Goal: Obtain resource: Obtain resource

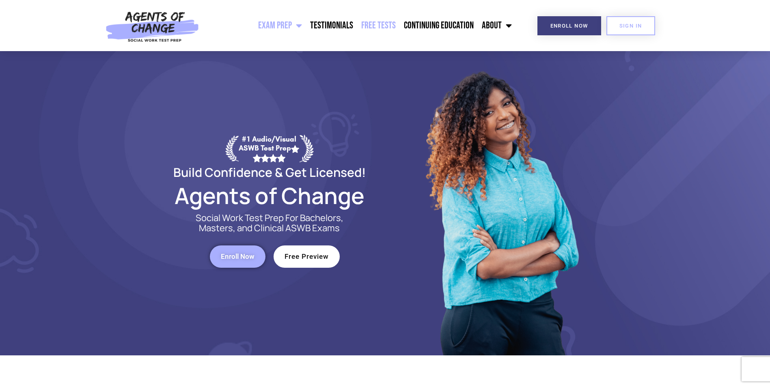
click at [379, 22] on link "Free Tests" at bounding box center [378, 25] width 43 height 20
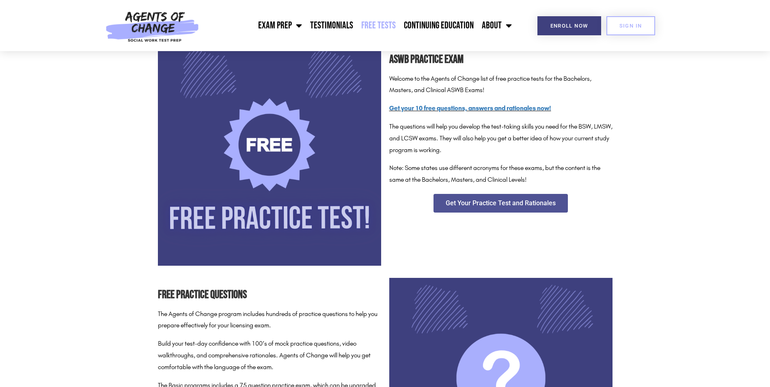
scroll to position [162, 0]
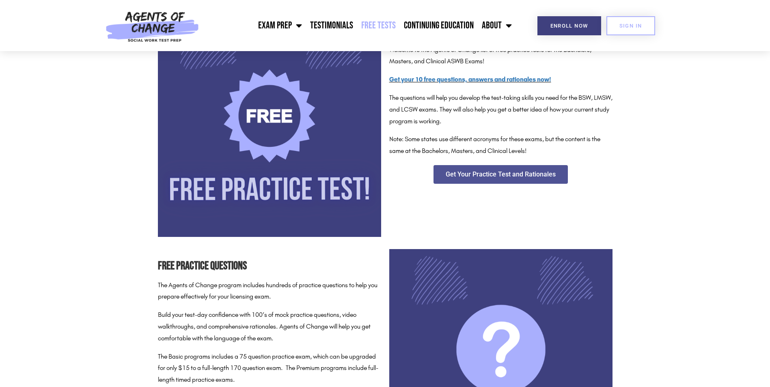
click at [321, 184] on img at bounding box center [269, 125] width 223 height 223
click at [533, 182] on link "Get Your Practice Test and Rationales" at bounding box center [500, 174] width 134 height 19
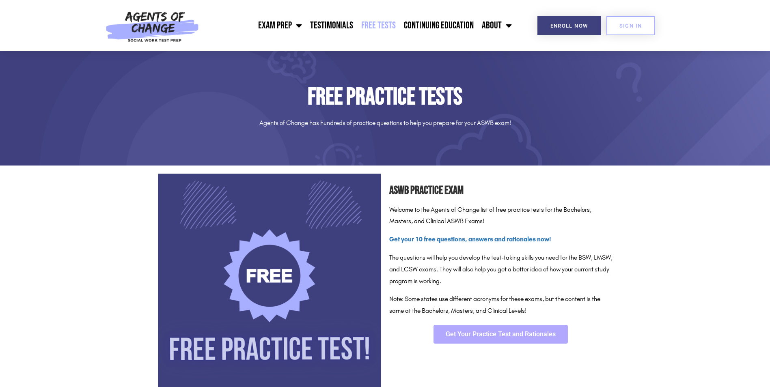
scroll to position [0, 0]
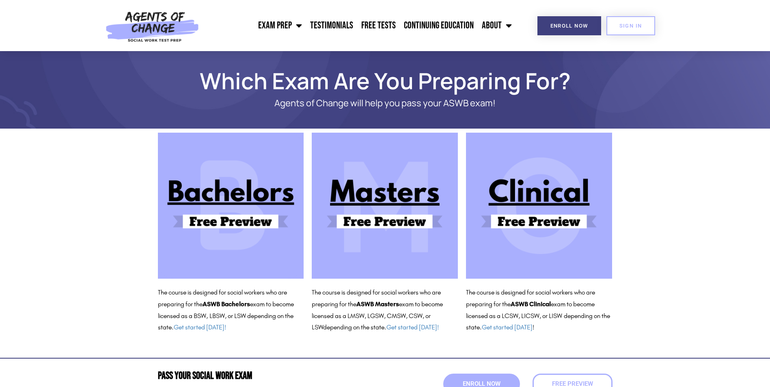
click at [407, 198] on img at bounding box center [385, 206] width 146 height 146
